Goal: Find specific page/section: Find specific page/section

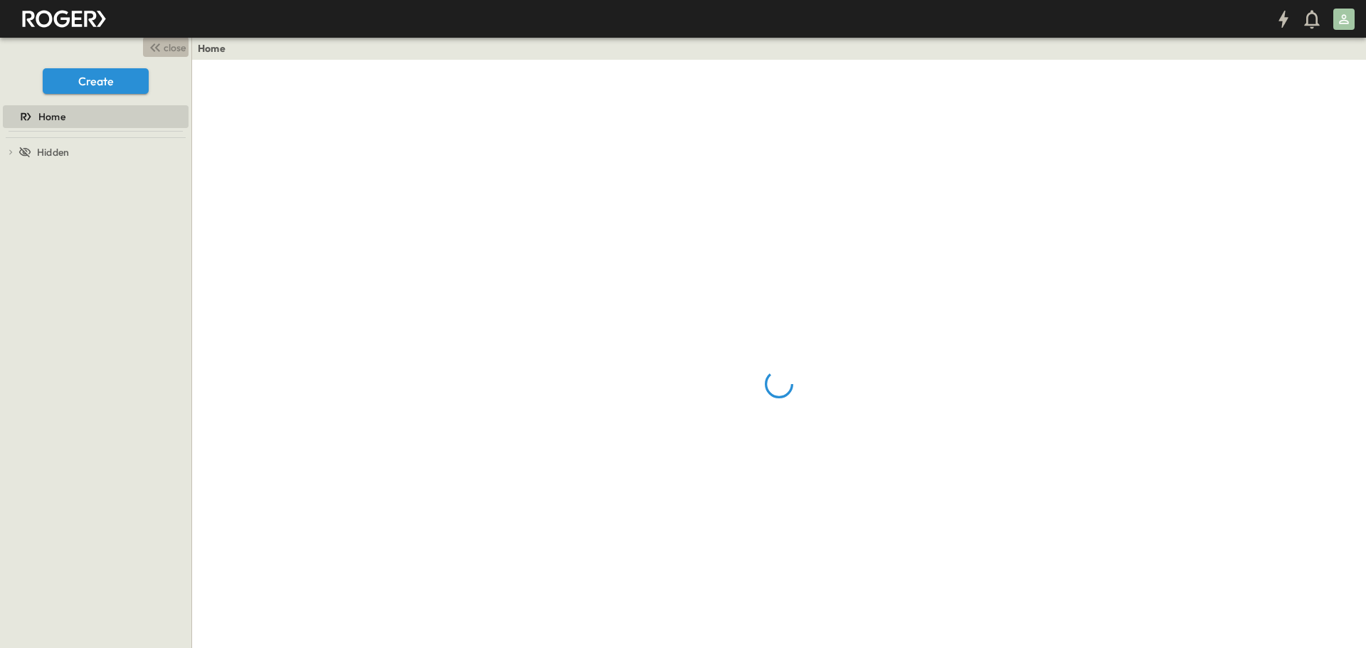
click at [174, 49] on span "close" at bounding box center [175, 48] width 22 height 14
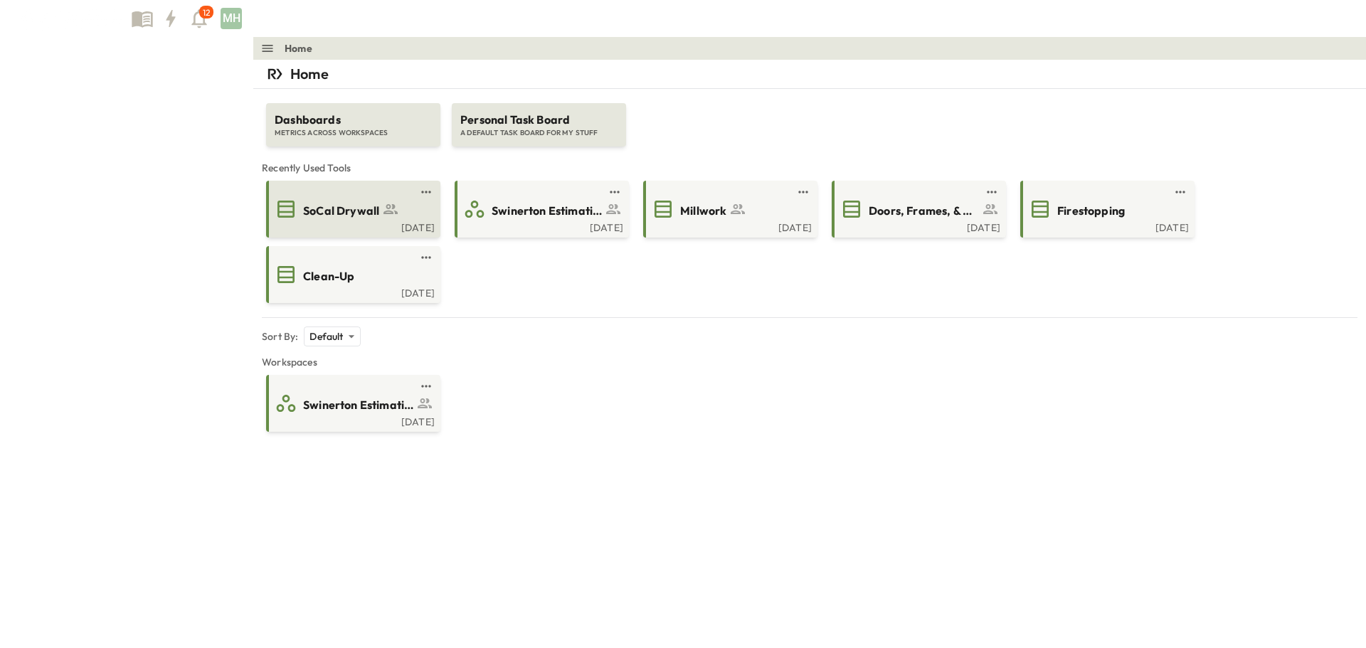
click at [266, 234] on div "SoCal Drywall [DATE]" at bounding box center [353, 209] width 174 height 57
click at [262, 171] on span "Recently Used Tools" at bounding box center [810, 168] width 1096 height 14
click at [280, 196] on link at bounding box center [348, 191] width 137 height 11
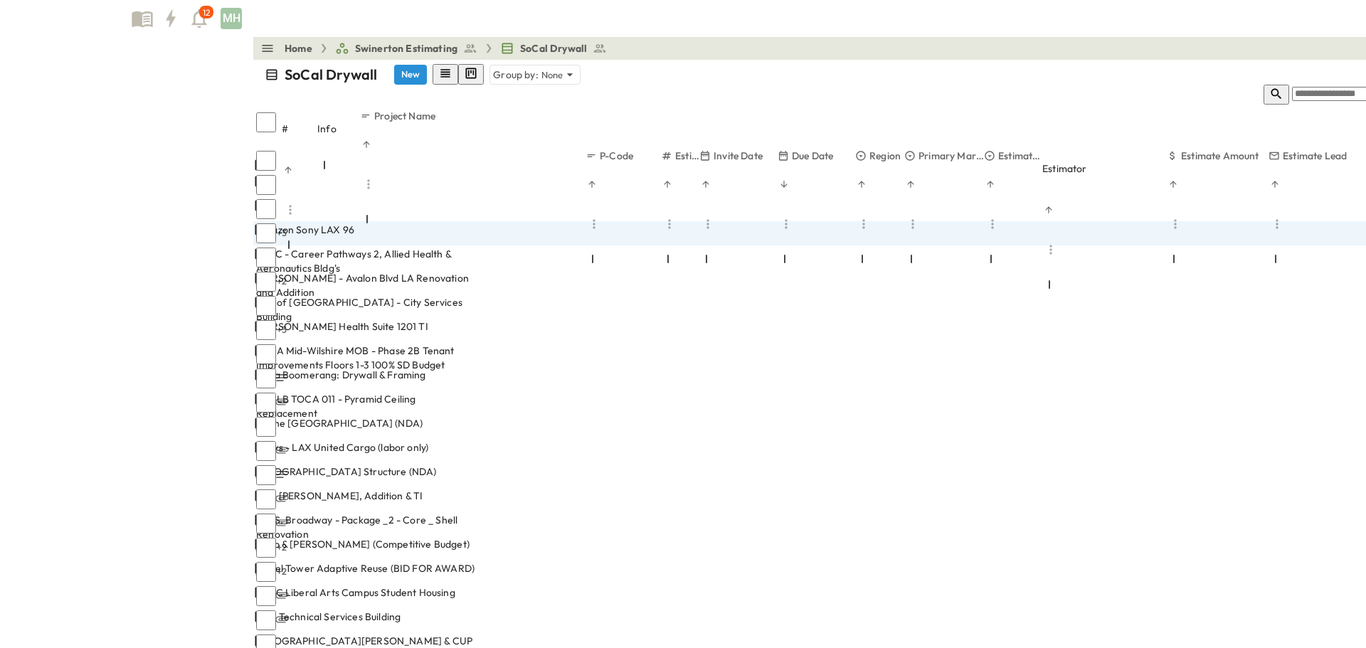
drag, startPoint x: 389, startPoint y: 197, endPoint x: 338, endPoint y: 194, distance: 51.3
click at [269, 319] on div "[PERSON_NAME] Health Suite 1201 TI" at bounding box center [366, 326] width 220 height 14
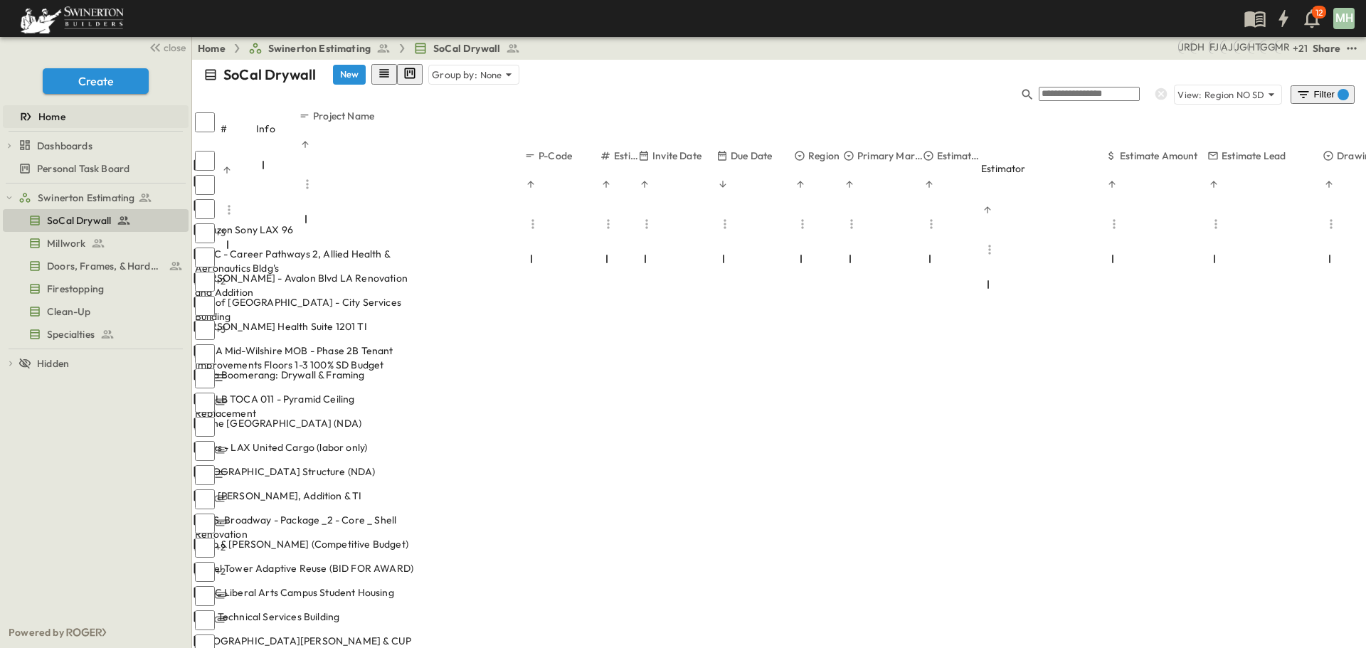
click at [46, 112] on span "Home" at bounding box center [51, 117] width 27 height 14
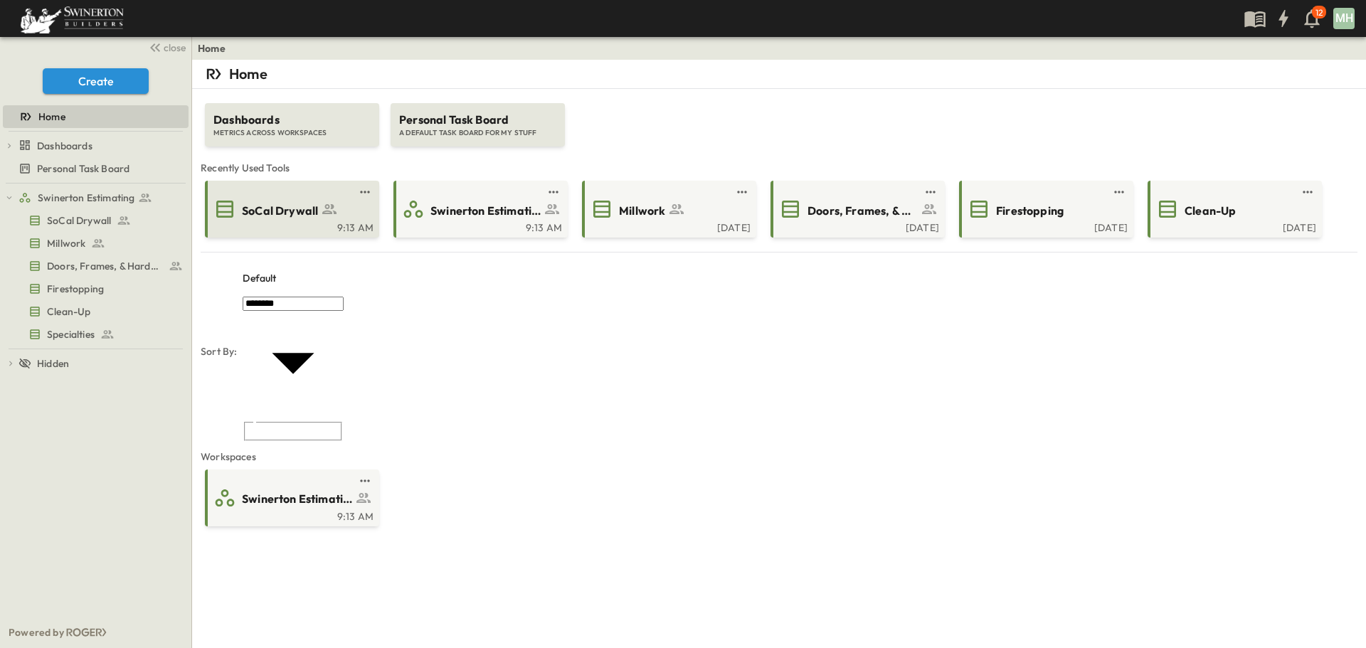
click at [294, 200] on div "SoCal Drywall" at bounding box center [305, 209] width 126 height 19
